Goal: Task Accomplishment & Management: Use online tool/utility

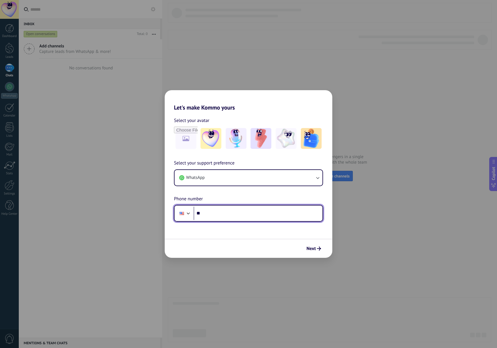
click at [242, 217] on input "**" at bounding box center [258, 213] width 129 height 13
type input "**********"
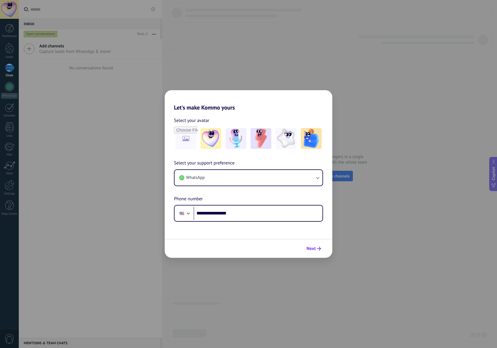
click at [312, 248] on span "Next" at bounding box center [311, 249] width 9 height 4
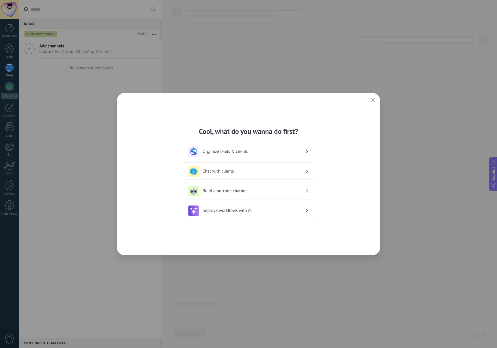
click at [247, 157] on div "Organize leads & clients" at bounding box center [248, 152] width 120 height 10
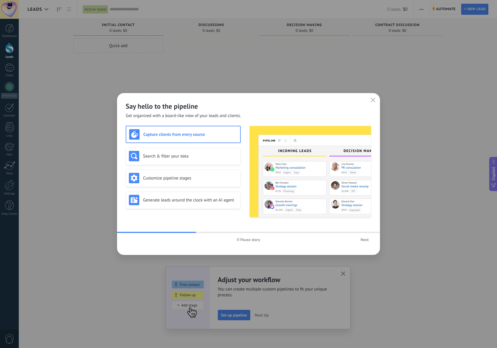
click at [245, 238] on span "Pause story" at bounding box center [250, 240] width 20 height 4
click at [164, 182] on div "Customize pipeline stages" at bounding box center [183, 178] width 109 height 10
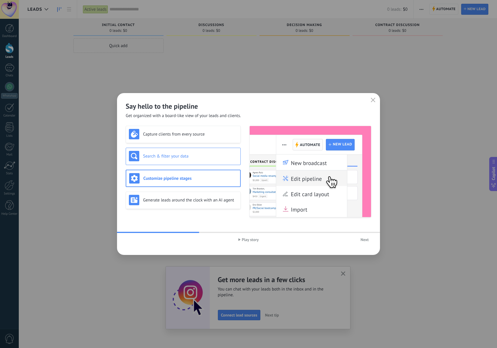
click at [172, 159] on div "Search & filter your data" at bounding box center [183, 156] width 109 height 10
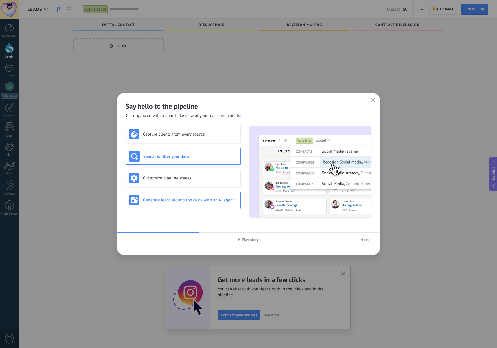
scroll to position [0, 0]
click at [171, 197] on h3 "Generate leads around the clock with an AI agent" at bounding box center [190, 199] width 95 height 5
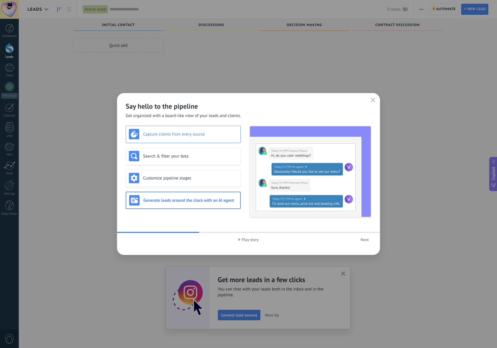
scroll to position [1, 0]
click at [182, 141] on div "Capture clients from every source" at bounding box center [183, 134] width 115 height 17
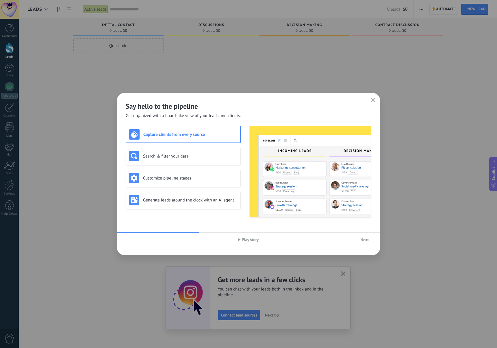
click at [362, 240] on span "Next" at bounding box center [365, 240] width 8 height 4
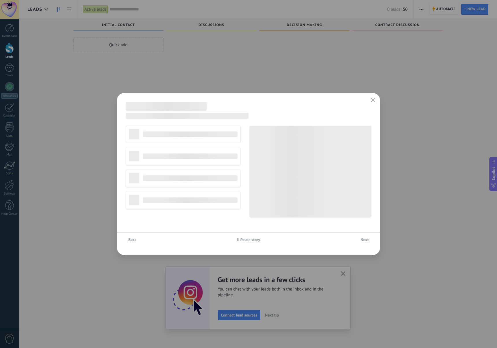
scroll to position [0, 0]
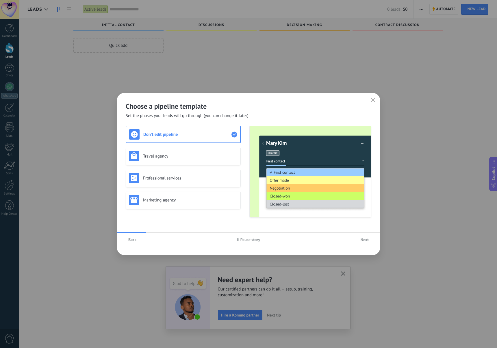
click at [362, 240] on span "Next" at bounding box center [365, 240] width 8 height 4
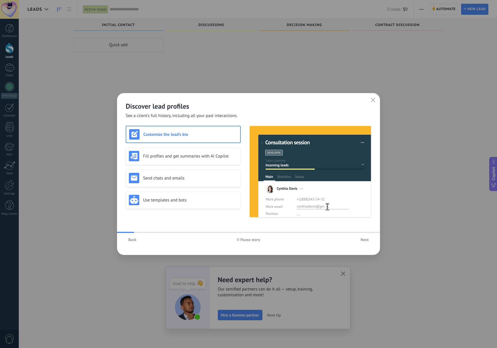
click at [362, 240] on span "Next" at bounding box center [365, 240] width 8 height 4
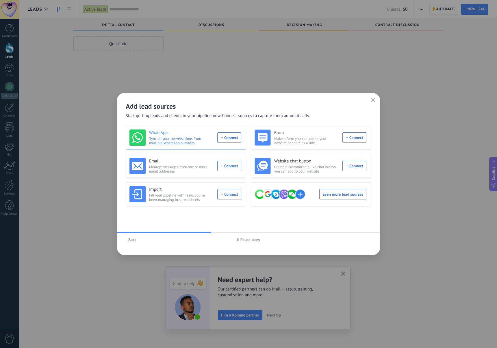
scroll to position [3, 0]
click at [232, 138] on div "WhatsApp Sync all your conversations from multiple WhatsApp numbers Connect" at bounding box center [185, 137] width 112 height 16
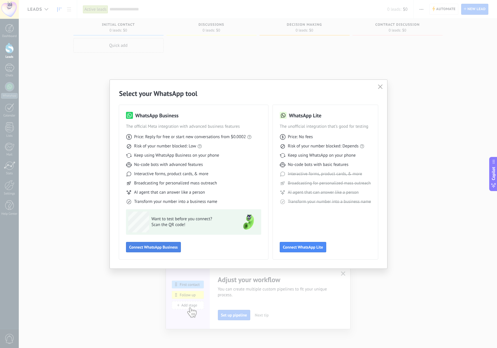
scroll to position [1, 0]
click at [169, 248] on span "Connect WhatsApp Business" at bounding box center [153, 247] width 49 height 4
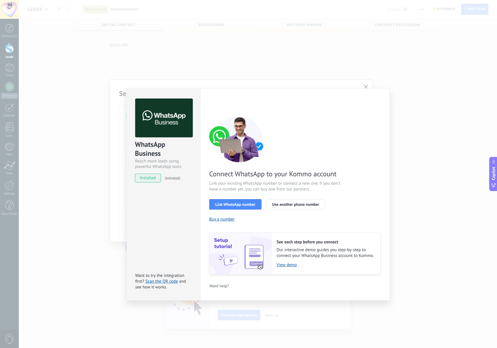
click at [124, 113] on div "WhatsApp Business Reach more leads using powerful WhatsApp tools installed Unin…" at bounding box center [258, 174] width 478 height 348
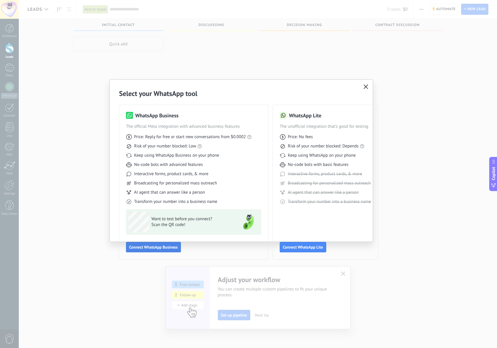
scroll to position [2, 0]
click at [156, 249] on span "Connect WhatsApp Business" at bounding box center [153, 247] width 49 height 4
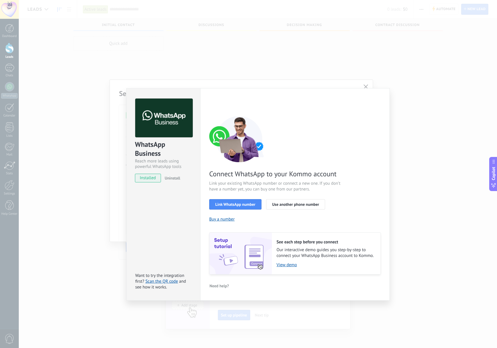
click at [147, 176] on span "installed" at bounding box center [147, 178] width 25 height 9
click at [230, 203] on span "Link WhatsApp number" at bounding box center [235, 204] width 40 height 4
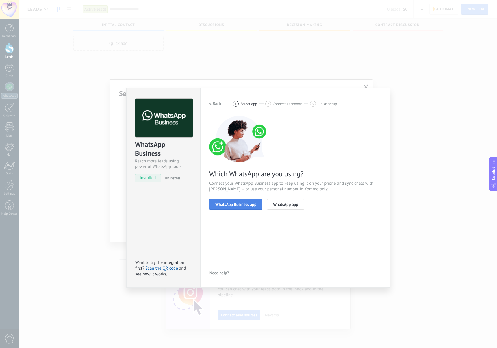
click at [236, 207] on button "WhatsApp Business app" at bounding box center [235, 204] width 53 height 10
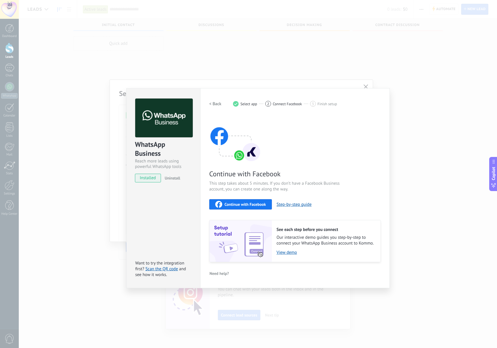
click at [236, 207] on div "Continue with Facebook" at bounding box center [240, 204] width 51 height 7
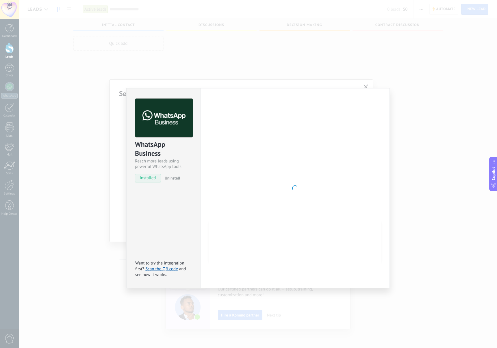
click at [331, 107] on div at bounding box center [295, 188] width 172 height 179
click at [146, 180] on span "installed" at bounding box center [147, 178] width 25 height 9
click at [129, 142] on div "WhatsApp Business Reach more leads using powerful WhatsApp tools installed Unin…" at bounding box center [164, 137] width 74 height 99
drag, startPoint x: 123, startPoint y: 145, endPoint x: 169, endPoint y: 130, distance: 48.2
click at [123, 145] on div "WhatsApp Business Reach more leads using powerful WhatsApp tools installed Unin…" at bounding box center [258, 174] width 478 height 348
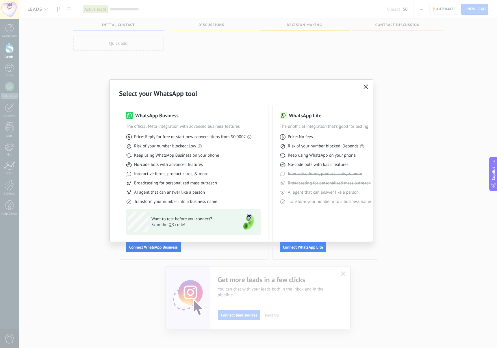
click at [168, 247] on span "Connect WhatsApp Business" at bounding box center [153, 247] width 49 height 4
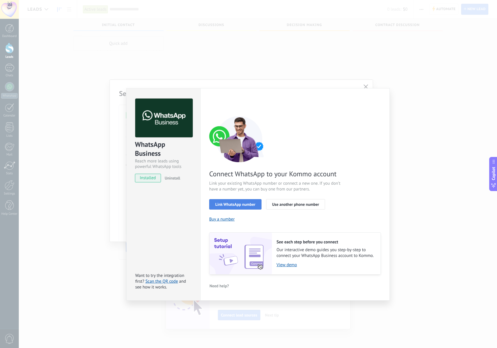
click at [245, 206] on span "Link WhatsApp number" at bounding box center [235, 204] width 40 height 4
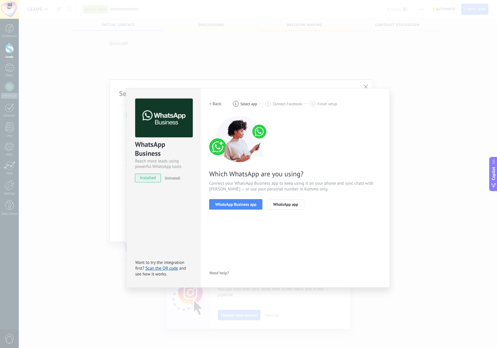
click at [245, 206] on span "WhatsApp Business app" at bounding box center [235, 204] width 41 height 4
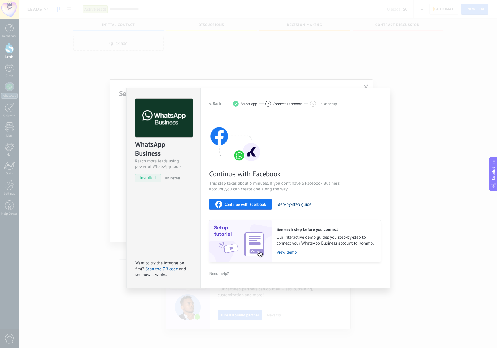
click at [293, 207] on button "Step-by-step guide" at bounding box center [294, 204] width 35 height 5
click at [255, 203] on span "Continue with Facebook" at bounding box center [245, 204] width 41 height 4
click at [129, 181] on div "WhatsApp Business Reach more leads using powerful WhatsApp tools installed Unin…" at bounding box center [164, 137] width 74 height 99
